Goal: Information Seeking & Learning: Learn about a topic

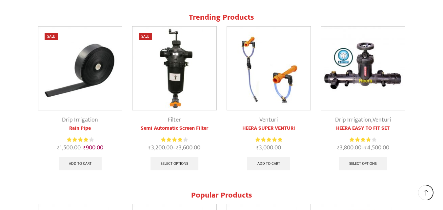
scroll to position [623, 0]
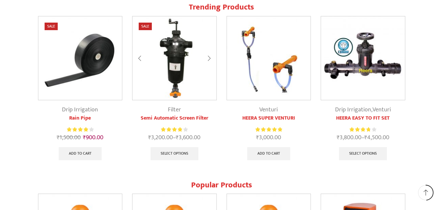
click at [173, 59] on img at bounding box center [175, 58] width 84 height 84
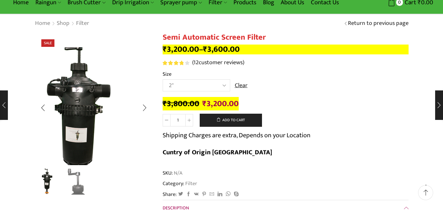
scroll to position [66, 0]
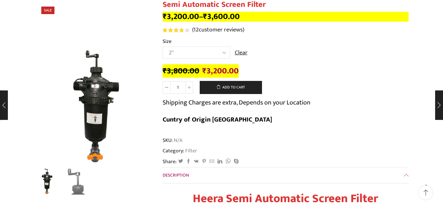
click at [223, 53] on select "Choose an option 2" 2.5" 3"" at bounding box center [197, 53] width 68 height 12
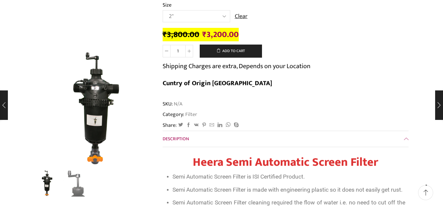
scroll to position [0, 0]
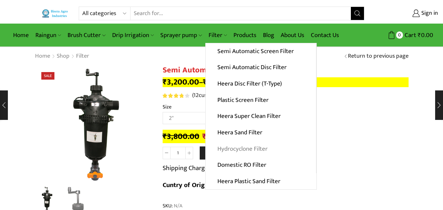
click at [239, 148] on link "Hydrocyclone Filter" at bounding box center [261, 149] width 111 height 16
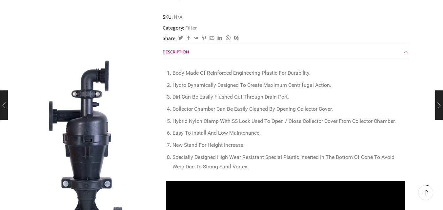
scroll to position [159, 0]
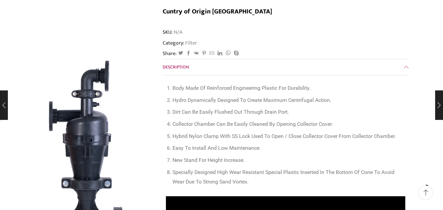
click at [427, 193] on span at bounding box center [426, 193] width 6 height 6
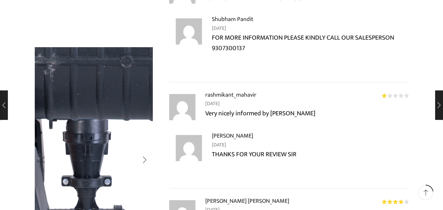
scroll to position [656, 0]
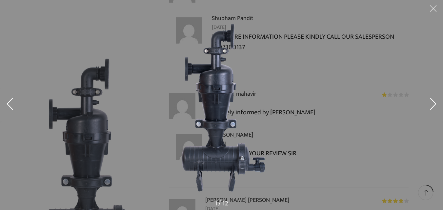
click at [432, 101] on button at bounding box center [434, 105] width 20 height 33
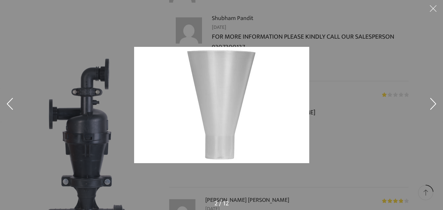
click at [432, 104] on button at bounding box center [434, 105] width 20 height 33
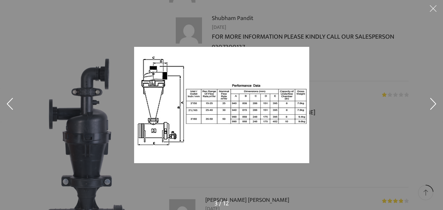
click at [213, 115] on img at bounding box center [221, 105] width 175 height 116
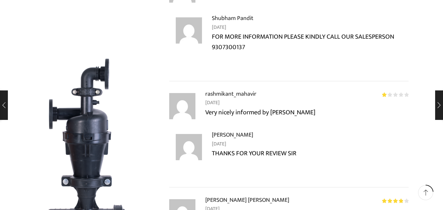
click at [309, 130] on p "Gaurav Saindane – June 8, 2021" at bounding box center [310, 139] width 197 height 18
click at [145, 161] on div "Next slide" at bounding box center [144, 160] width 16 height 16
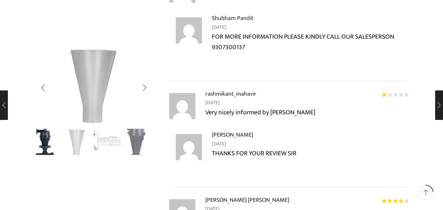
click at [108, 139] on img "3 / 4" at bounding box center [107, 141] width 27 height 27
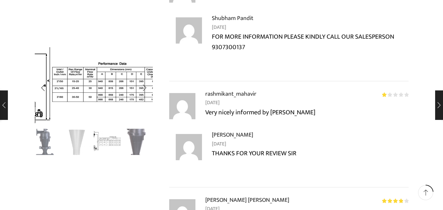
click at [105, 94] on img "3 / 4" at bounding box center [87, 83] width 175 height 116
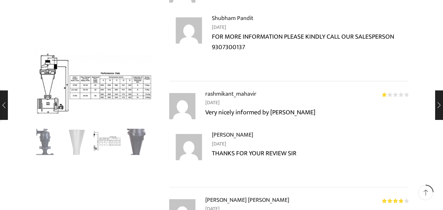
scroll to position [689, 0]
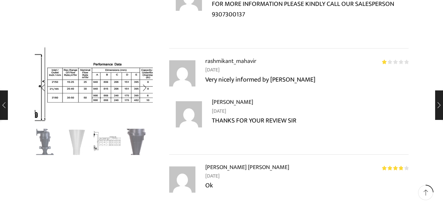
click at [116, 93] on img "3 / 4" at bounding box center [82, 84] width 175 height 116
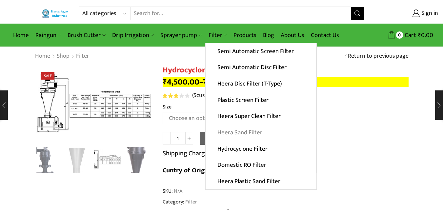
click at [228, 132] on link "Heera Sand Filter" at bounding box center [261, 133] width 111 height 16
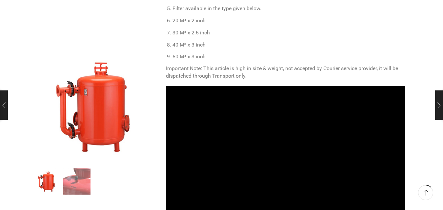
scroll to position [394, 0]
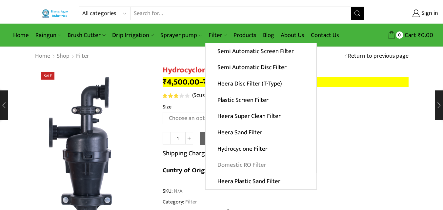
click at [245, 163] on link "Domestic RO Filter" at bounding box center [261, 165] width 111 height 16
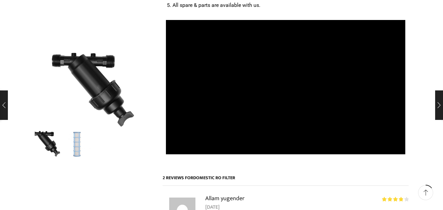
scroll to position [394, 0]
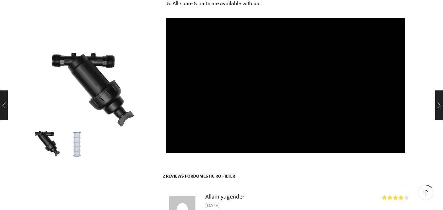
click at [394, 153] on iframe at bounding box center [286, 85] width 240 height 135
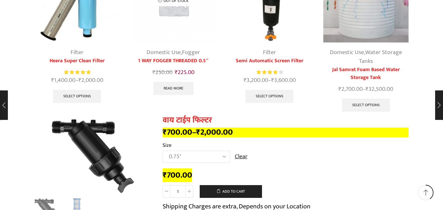
scroll to position [1083, 0]
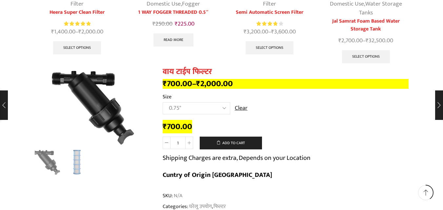
click at [222, 102] on select "Choose an option 0.75" 1" 1.5" 2"" at bounding box center [197, 108] width 68 height 12
click at [163, 102] on select "Choose an option 0.75" 1" 1.5" 2"" at bounding box center [197, 108] width 68 height 12
select select "1.5""
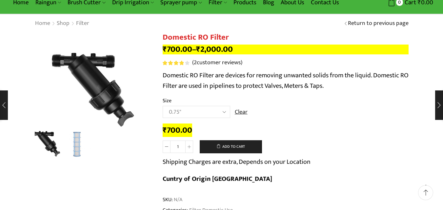
scroll to position [0, 0]
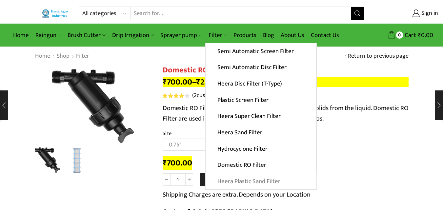
click at [249, 184] on link "Heera Plastic Sand Filter" at bounding box center [261, 182] width 111 height 16
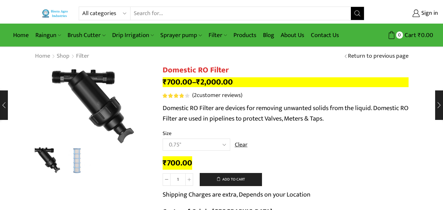
select select "1.5""
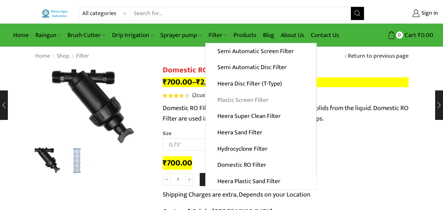
click at [241, 101] on link "Plastic Screen Filter" at bounding box center [261, 100] width 111 height 16
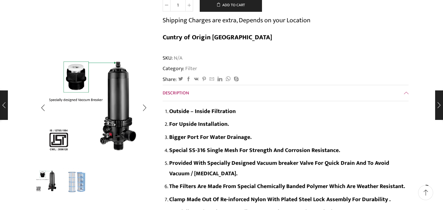
scroll to position [164, 0]
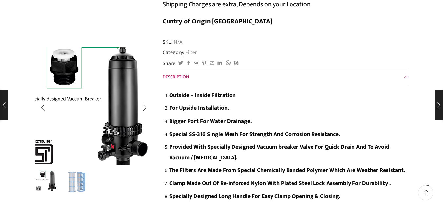
click at [106, 103] on img "1 / 2" at bounding box center [89, 108] width 164 height 164
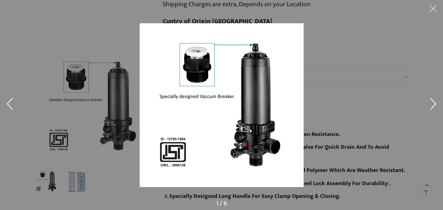
click at [432, 105] on button at bounding box center [434, 105] width 20 height 33
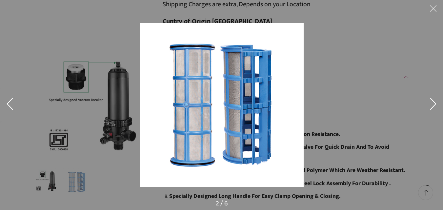
click at [432, 105] on button at bounding box center [434, 105] width 20 height 33
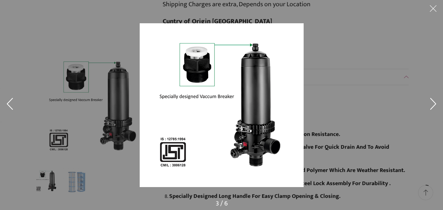
click at [432, 105] on button at bounding box center [434, 105] width 20 height 33
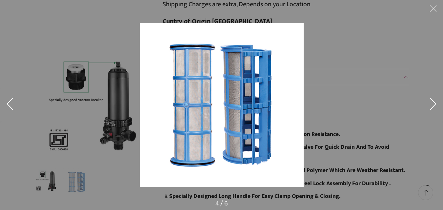
click at [432, 105] on button at bounding box center [434, 105] width 20 height 33
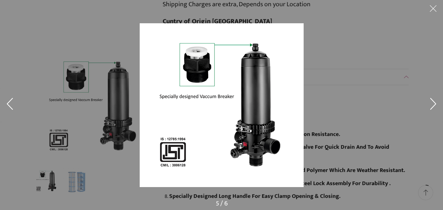
click at [435, 10] on button at bounding box center [434, 10] width 20 height 20
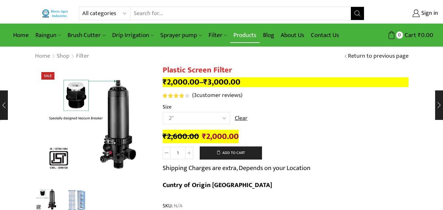
click at [248, 36] on link "Products" at bounding box center [245, 35] width 30 height 15
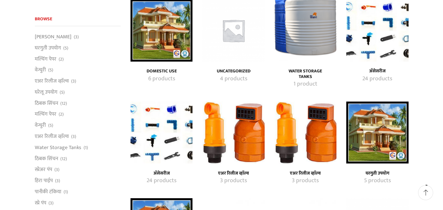
scroll to position [66, 0]
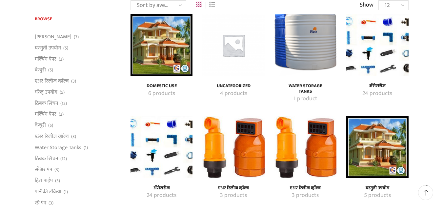
click at [159, 49] on img "Visit product category Domestic Use" at bounding box center [162, 45] width 62 height 62
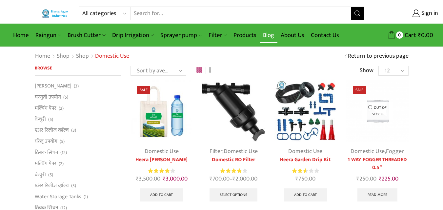
click at [267, 33] on link "Blog" at bounding box center [269, 35] width 18 height 15
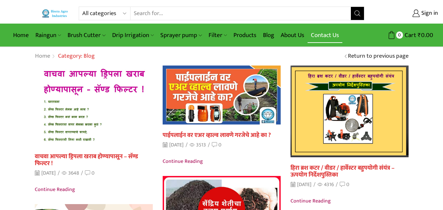
click at [322, 34] on link "Contact Us" at bounding box center [325, 35] width 35 height 15
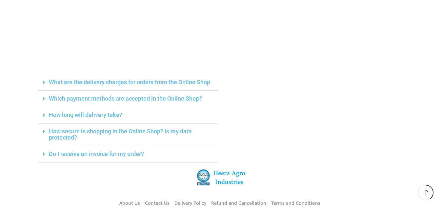
scroll to position [197, 0]
click at [157, 83] on link "What are the delivery charges for orders from the Online Shop" at bounding box center [129, 81] width 161 height 7
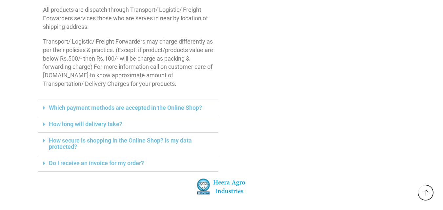
scroll to position [361, 0]
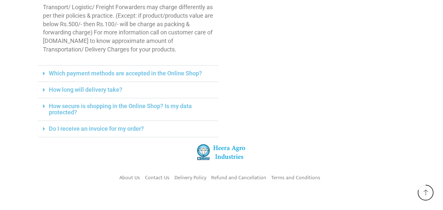
click at [116, 89] on link "How long will delivery take?" at bounding box center [85, 89] width 73 height 7
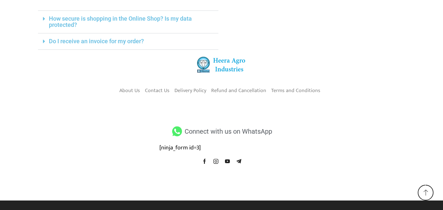
scroll to position [500, 0]
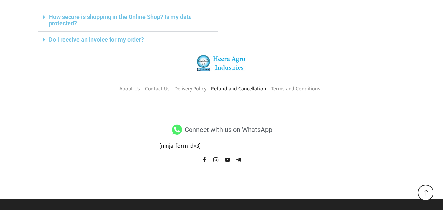
click at [238, 88] on link "Refund and Cancellation" at bounding box center [238, 88] width 55 height 11
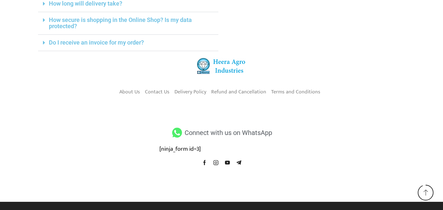
scroll to position [311, 0]
